Goal: Navigation & Orientation: Find specific page/section

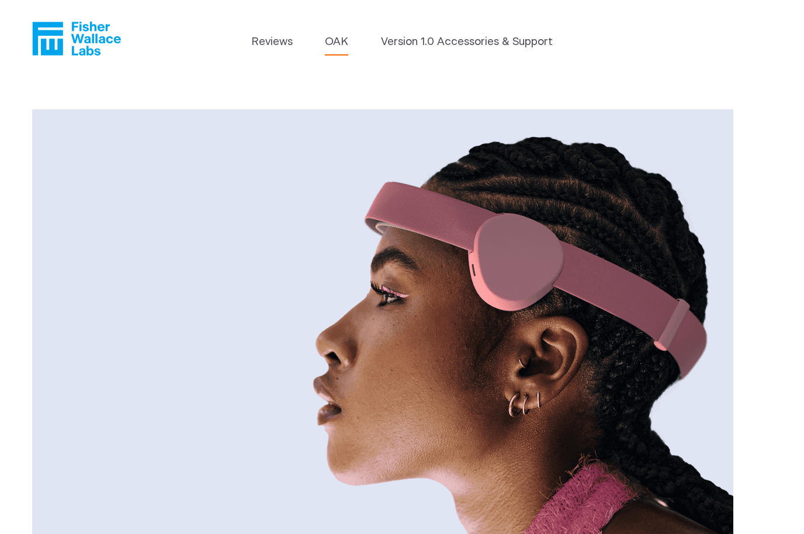
click at [455, 66] on header "Reviews OAK Version 1.0 Accessories & Support" at bounding box center [402, 38] width 804 height 77
click at [455, 51] on li "Version 1.0 Accessories & Support" at bounding box center [467, 45] width 172 height 22
click at [456, 37] on link "Version 1.0 Accessories & Support" at bounding box center [467, 42] width 172 height 16
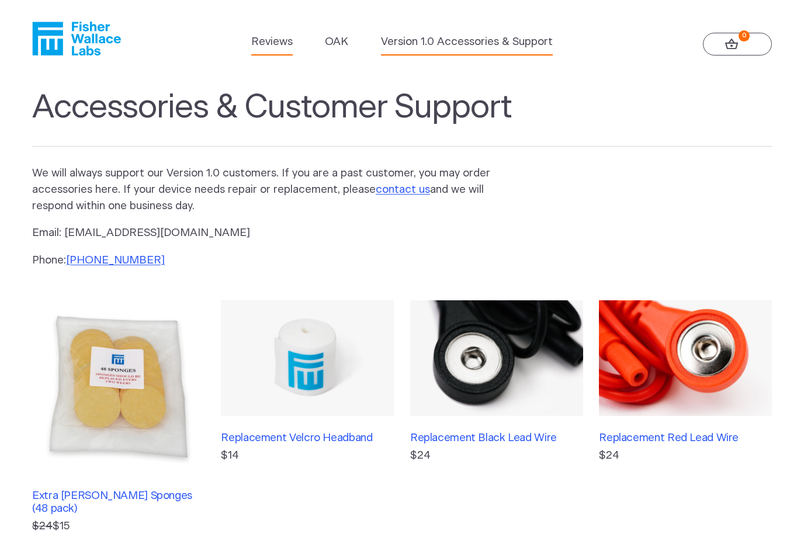
click at [281, 50] on link "Reviews" at bounding box center [271, 42] width 41 height 16
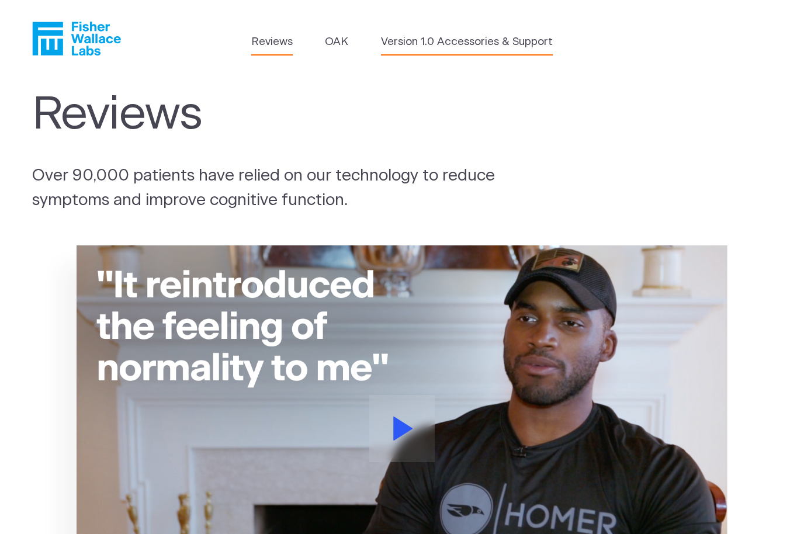
click at [393, 47] on link "Version 1.0 Accessories & Support" at bounding box center [467, 42] width 172 height 16
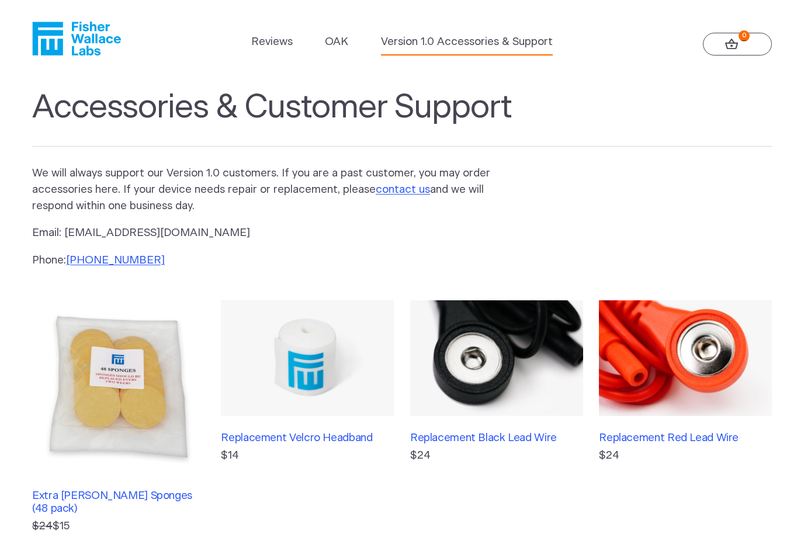
click at [742, 44] on link "0" at bounding box center [737, 44] width 69 height 23
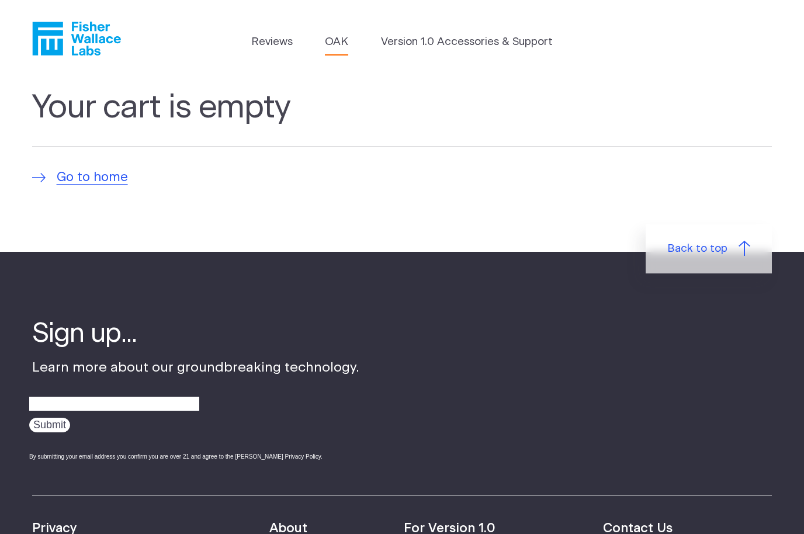
click at [327, 42] on link "OAK" at bounding box center [336, 42] width 23 height 16
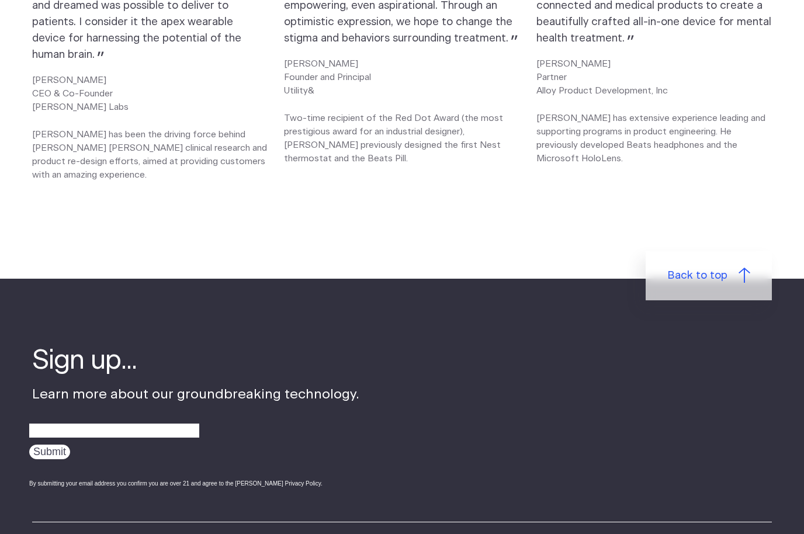
scroll to position [1646, 0]
